Goal: Check status: Check status

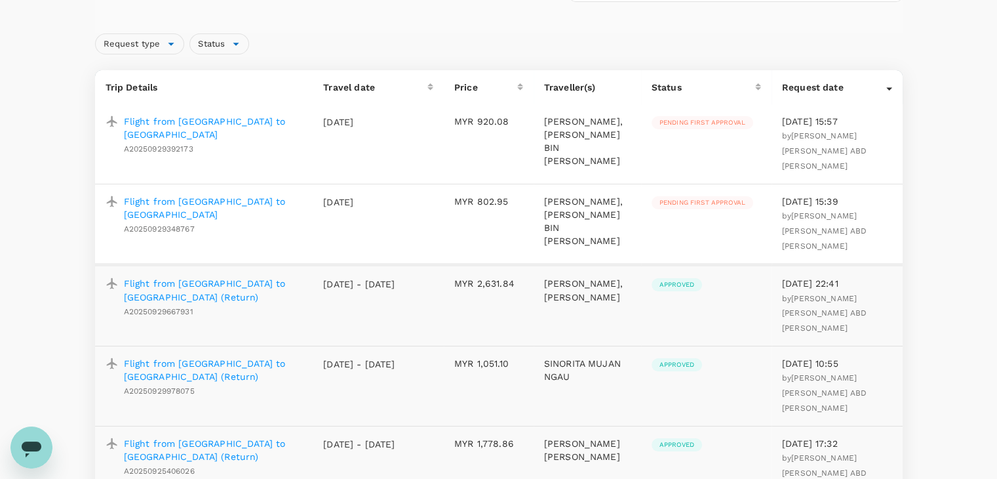
scroll to position [131, 0]
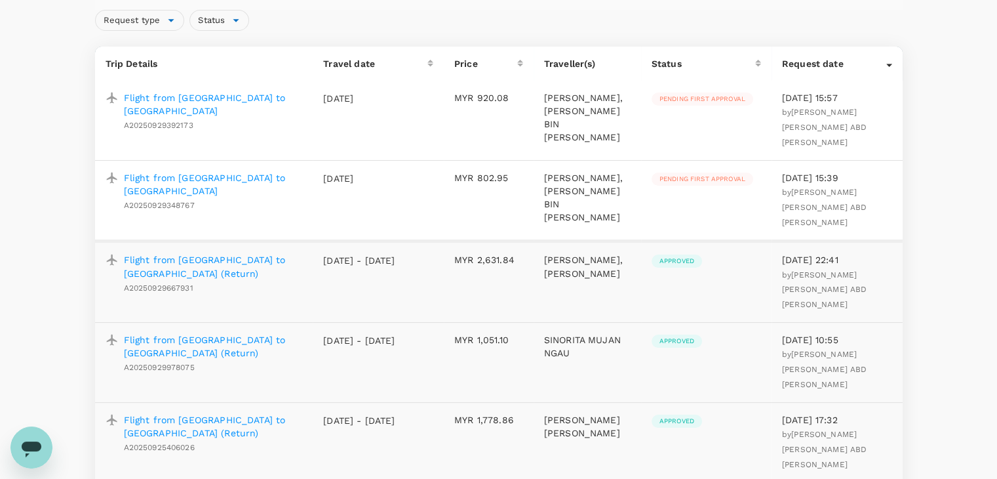
click at [395, 267] on p "[DATE] - [DATE]" at bounding box center [359, 260] width 72 height 13
click at [260, 253] on p "Flight from [GEOGRAPHIC_DATA] to [GEOGRAPHIC_DATA] (Return)" at bounding box center [213, 266] width 179 height 26
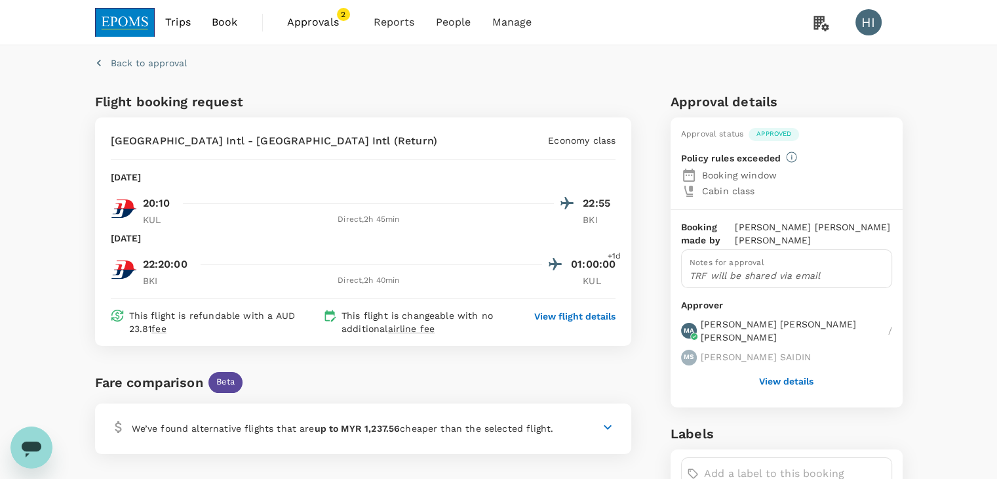
click at [778, 380] on button "View details" at bounding box center [786, 381] width 54 height 10
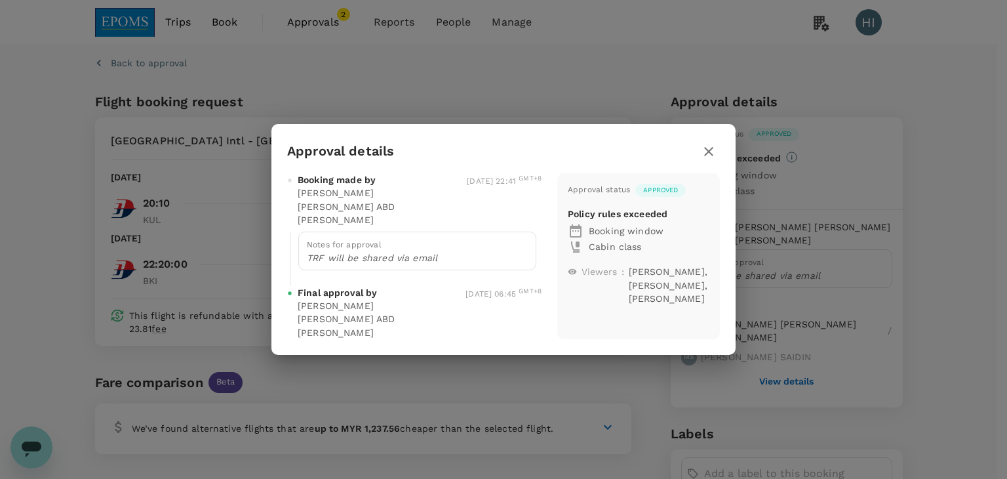
click at [706, 147] on icon "button" at bounding box center [708, 151] width 9 height 9
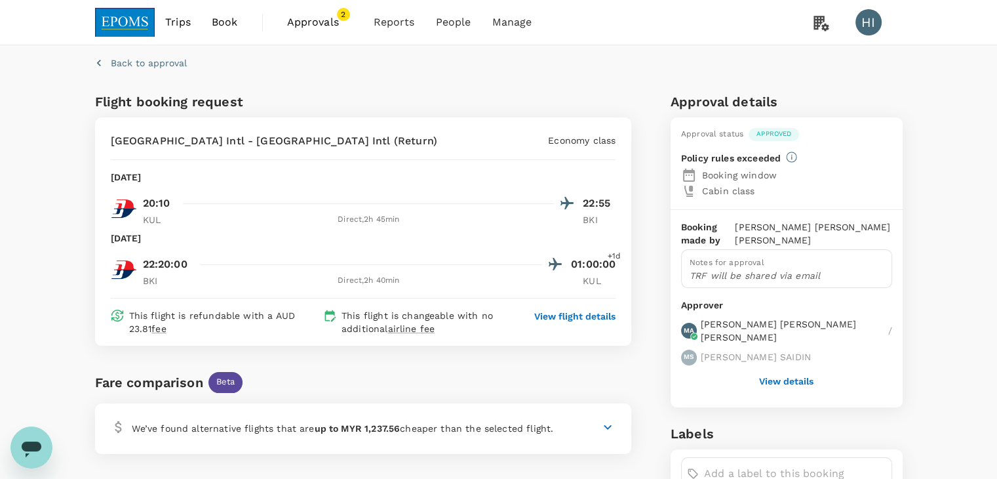
click at [319, 27] on span "Approvals" at bounding box center [320, 22] width 66 height 16
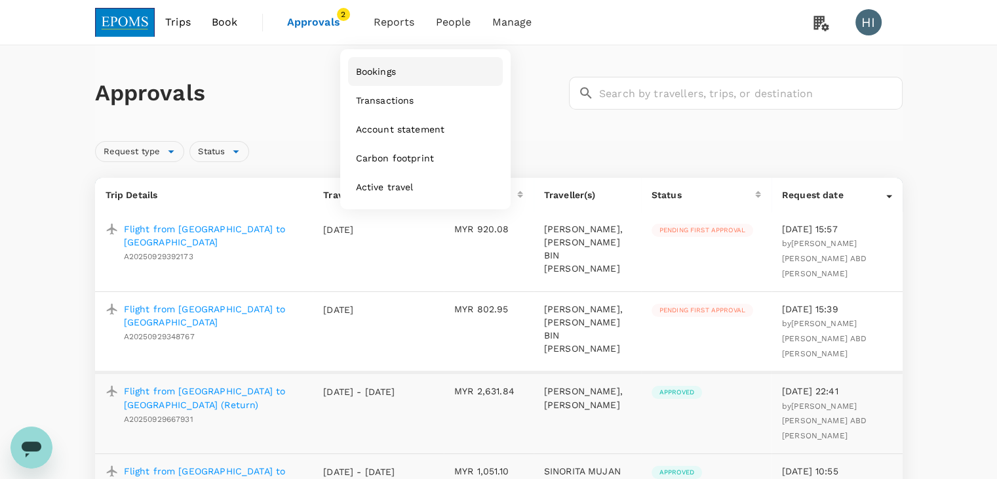
click at [420, 68] on link "Bookings" at bounding box center [425, 71] width 155 height 29
